Goal: Task Accomplishment & Management: Manage account settings

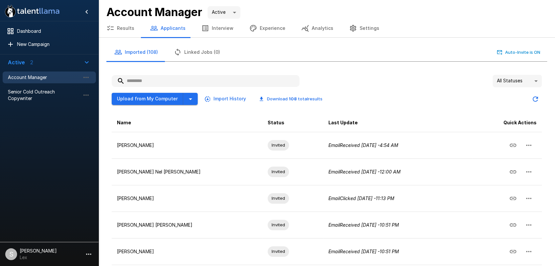
click at [121, 30] on button "Results" at bounding box center [120, 28] width 44 height 18
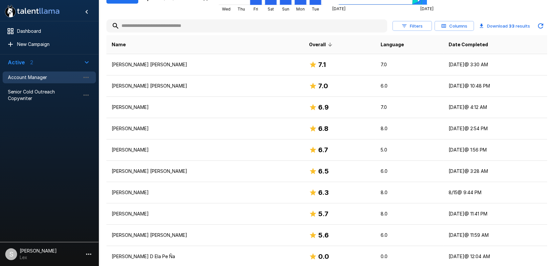
scroll to position [123, 0]
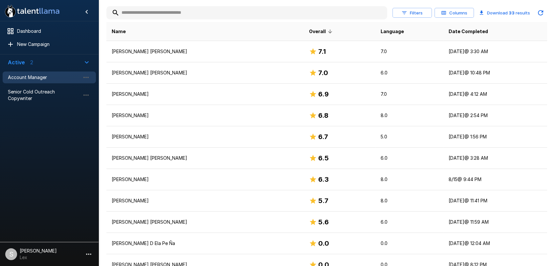
scroll to position [125, 0]
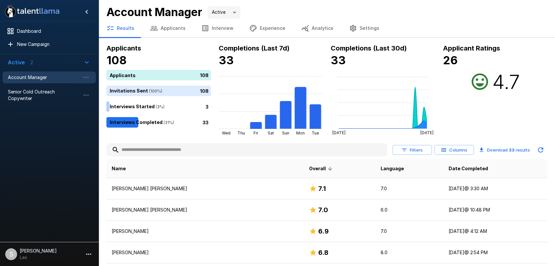
click at [170, 27] on button "Applicants" at bounding box center [167, 28] width 51 height 18
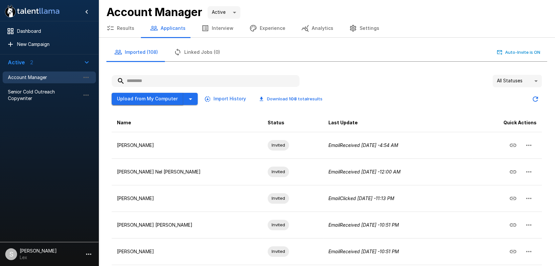
click at [155, 98] on button "Upload from My Computer" at bounding box center [148, 99] width 72 height 12
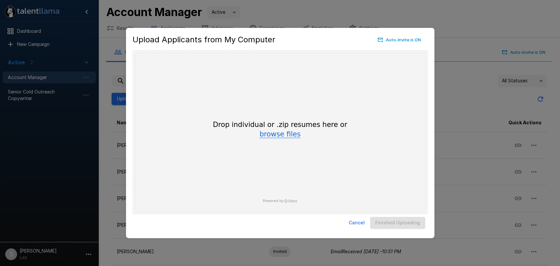
click at [269, 135] on button "browse files" at bounding box center [280, 134] width 41 height 7
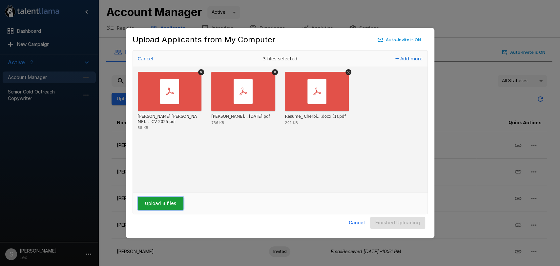
click at [167, 202] on button "Upload 3 files" at bounding box center [161, 203] width 46 height 13
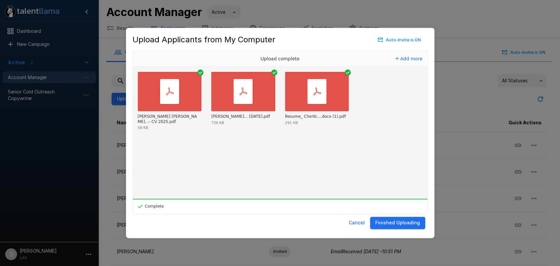
click at [399, 225] on button "Finished Uploading" at bounding box center [397, 223] width 55 height 12
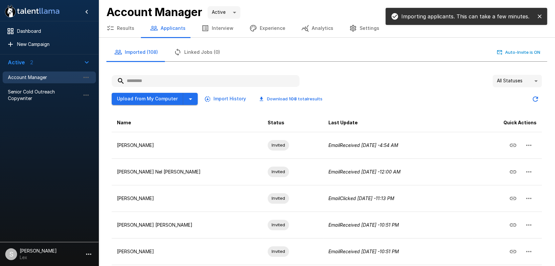
click at [534, 80] on body ".st0{fill:#FFFFFF;} .st1{fill:#76a4ed;} Dashboard New Campaign Active 2 Account…" at bounding box center [277, 133] width 555 height 266
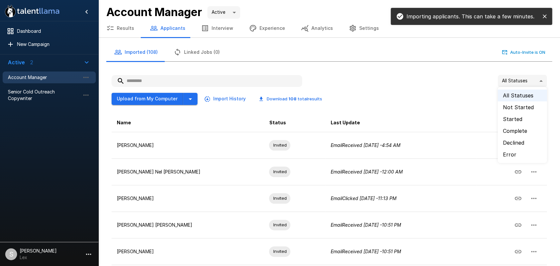
click at [504, 152] on li "Error" at bounding box center [522, 155] width 49 height 12
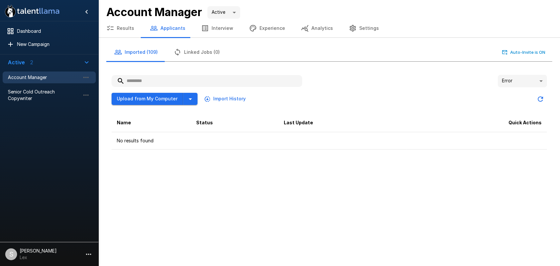
click at [542, 81] on body ".st0{fill:#FFFFFF;} .st1{fill:#76a4ed;} Dashboard New Campaign Active 2 Account…" at bounding box center [280, 133] width 560 height 266
click at [503, 94] on li "All Statuses" at bounding box center [522, 96] width 49 height 12
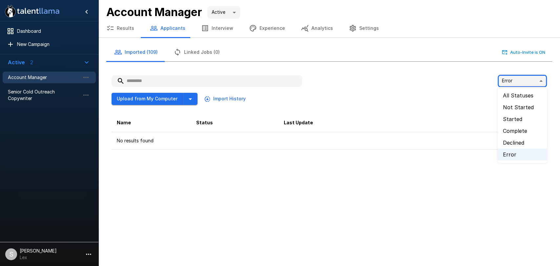
type input "**"
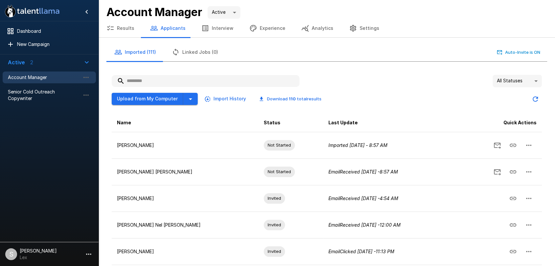
click at [126, 27] on button "Results" at bounding box center [120, 28] width 44 height 18
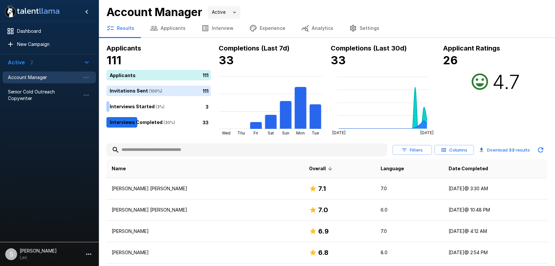
click at [160, 27] on button "Applicants" at bounding box center [167, 28] width 51 height 18
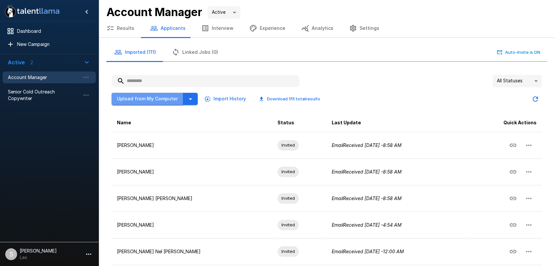
click at [147, 99] on button "Upload from My Computer" at bounding box center [148, 99] width 72 height 12
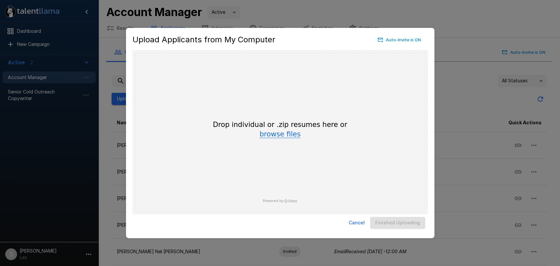
click at [276, 135] on button "browse files" at bounding box center [280, 134] width 41 height 7
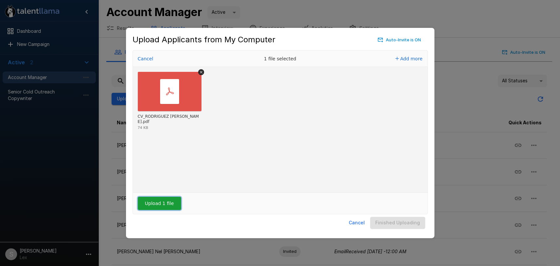
click at [149, 207] on button "Upload 1 file" at bounding box center [159, 203] width 43 height 13
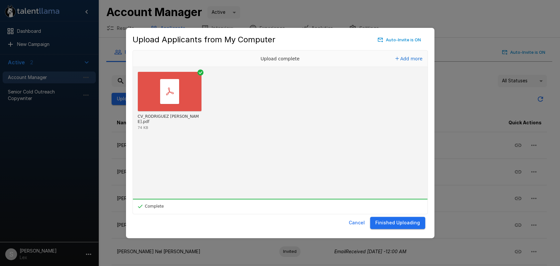
click at [385, 224] on button "Finished Uploading" at bounding box center [397, 223] width 55 height 12
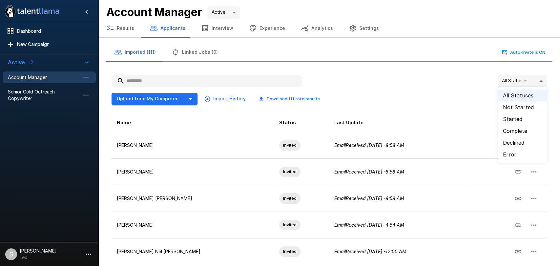
click at [534, 81] on body ".st0{fill:#FFFFFF;} .st1{fill:#76a4ed;} Dashboard New Campaign Active 2 Account…" at bounding box center [283, 133] width 566 height 266
click at [506, 151] on li "Error" at bounding box center [522, 155] width 49 height 12
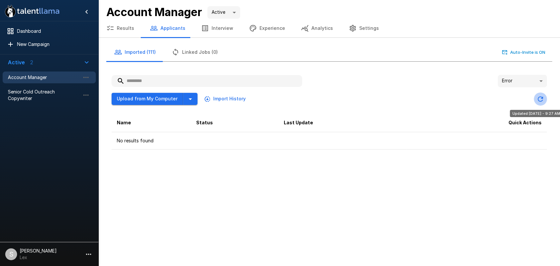
click at [539, 96] on icon "Updated Today - 9:27 AM" at bounding box center [541, 99] width 8 height 8
click at [544, 78] on body ".st0{fill:#FFFFFF;} .st1{fill:#76a4ed;} Dashboard New Campaign Active 2 Account…" at bounding box center [280, 133] width 560 height 266
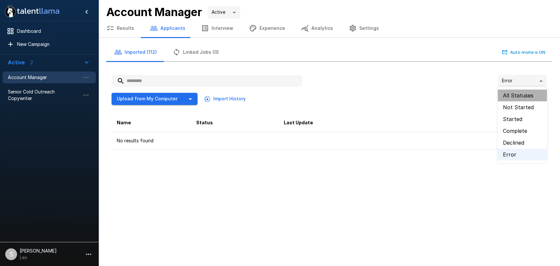
click at [515, 93] on li "All Statuses" at bounding box center [522, 96] width 49 height 12
type input "**"
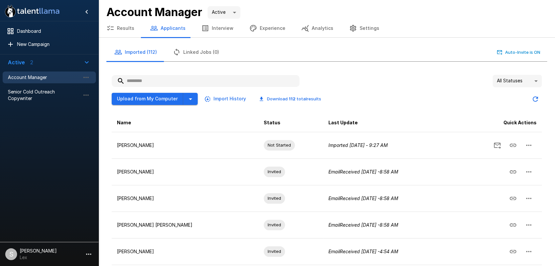
click at [125, 26] on button "Results" at bounding box center [120, 28] width 44 height 18
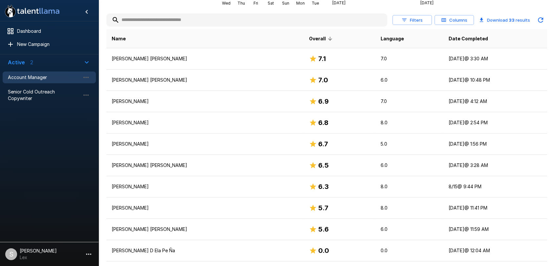
scroll to position [135, 0]
